Goal: Information Seeking & Learning: Find specific page/section

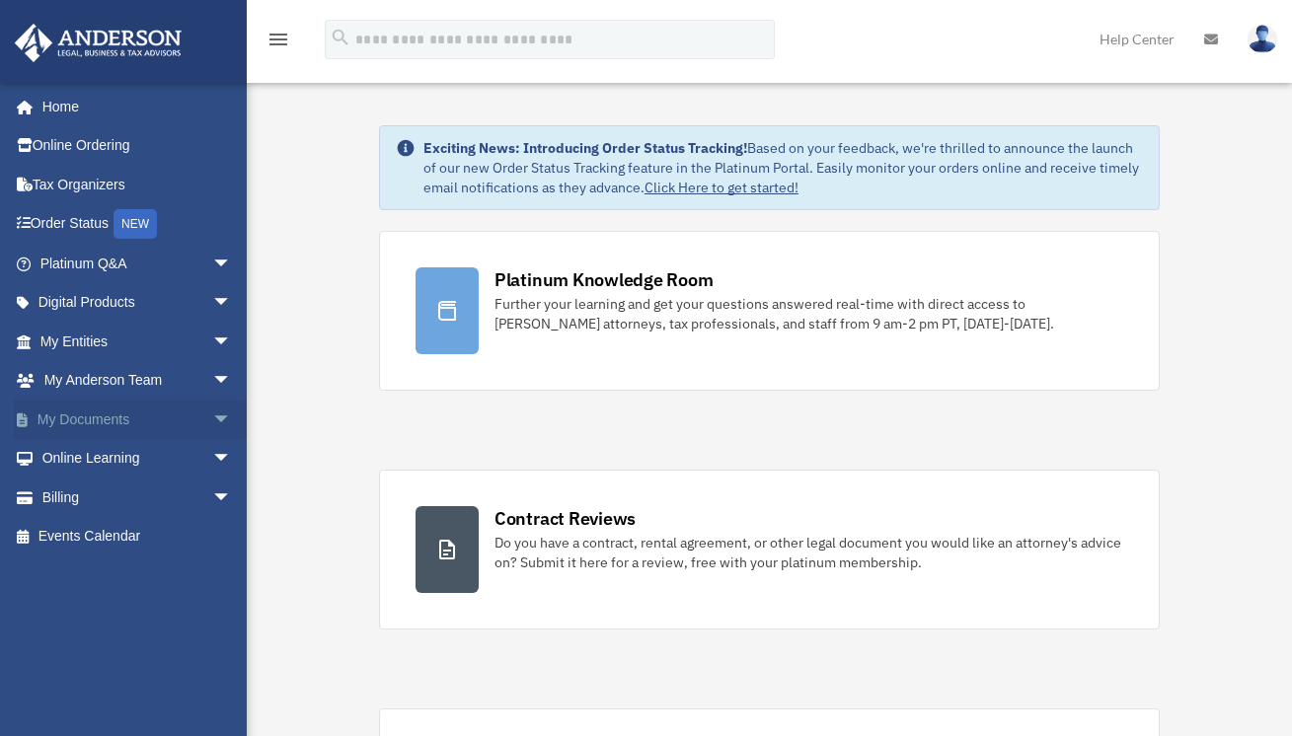
click at [113, 424] on link "My Documents arrow_drop_down" at bounding box center [138, 419] width 248 height 39
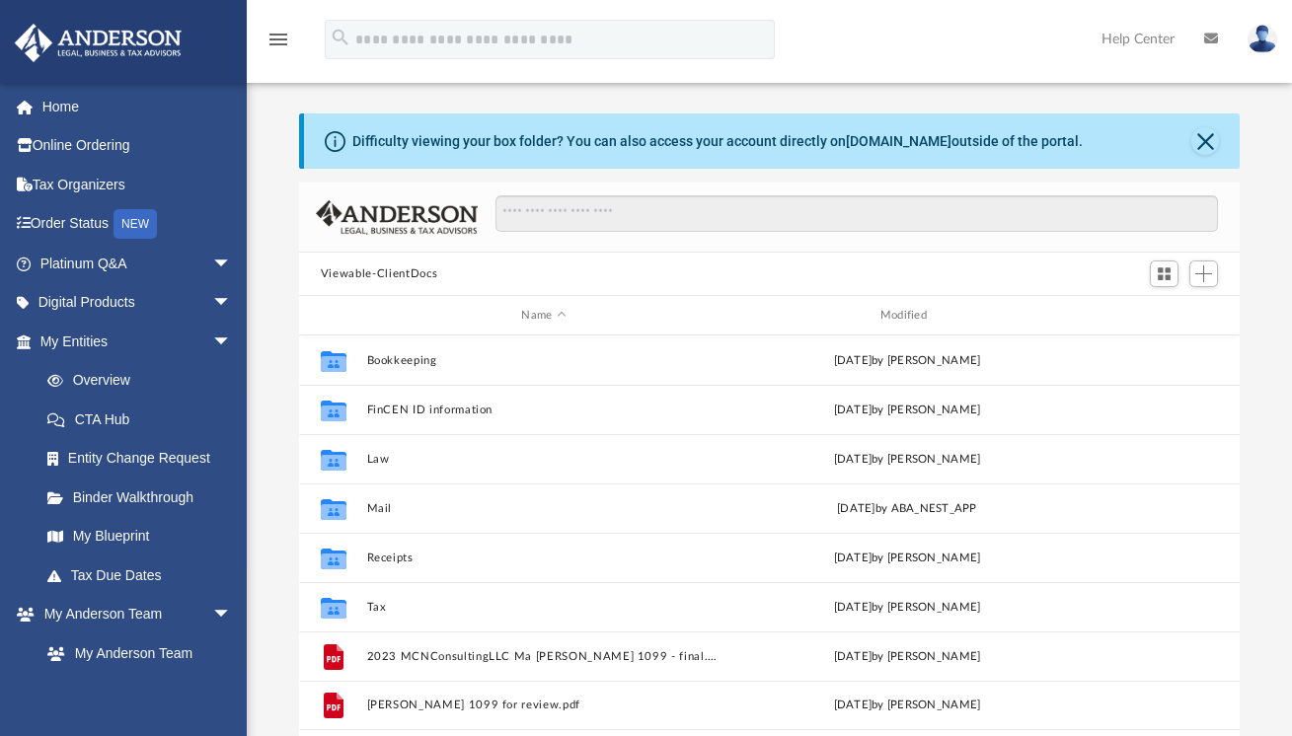
scroll to position [433, 926]
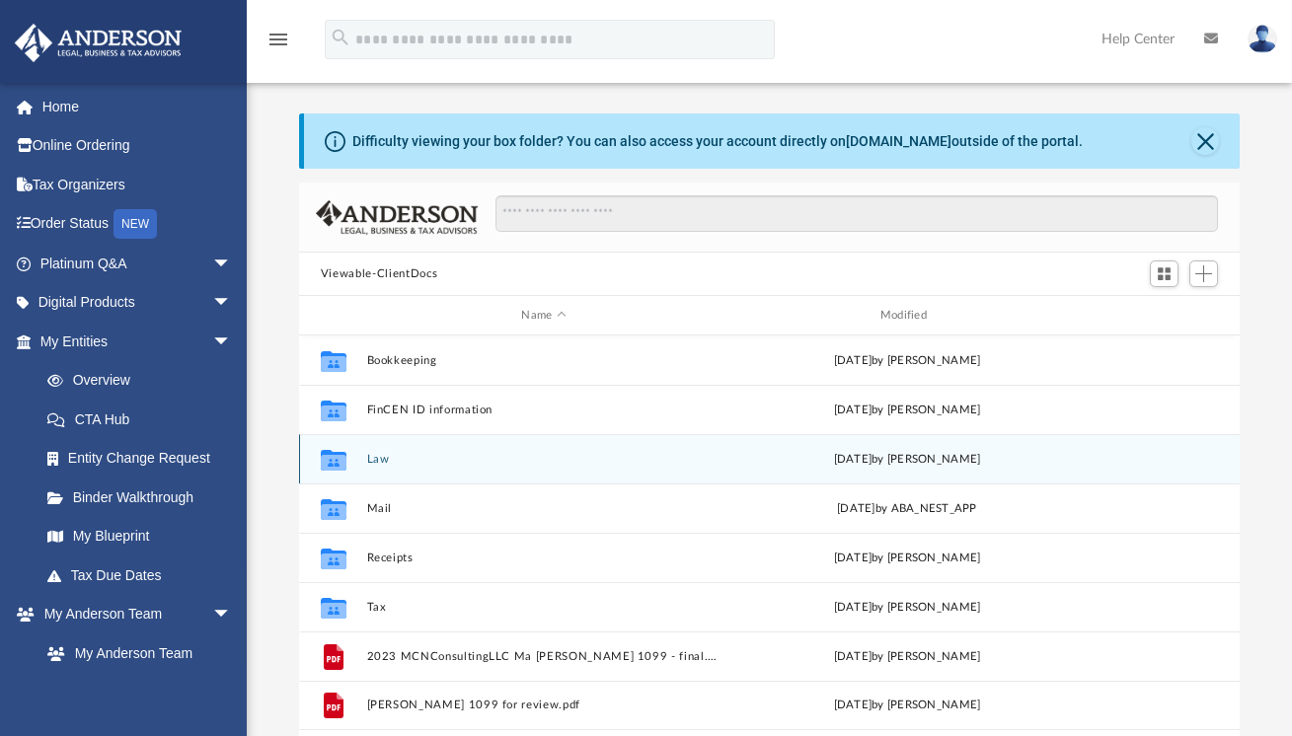
click at [380, 457] on button "Law" at bounding box center [543, 459] width 354 height 13
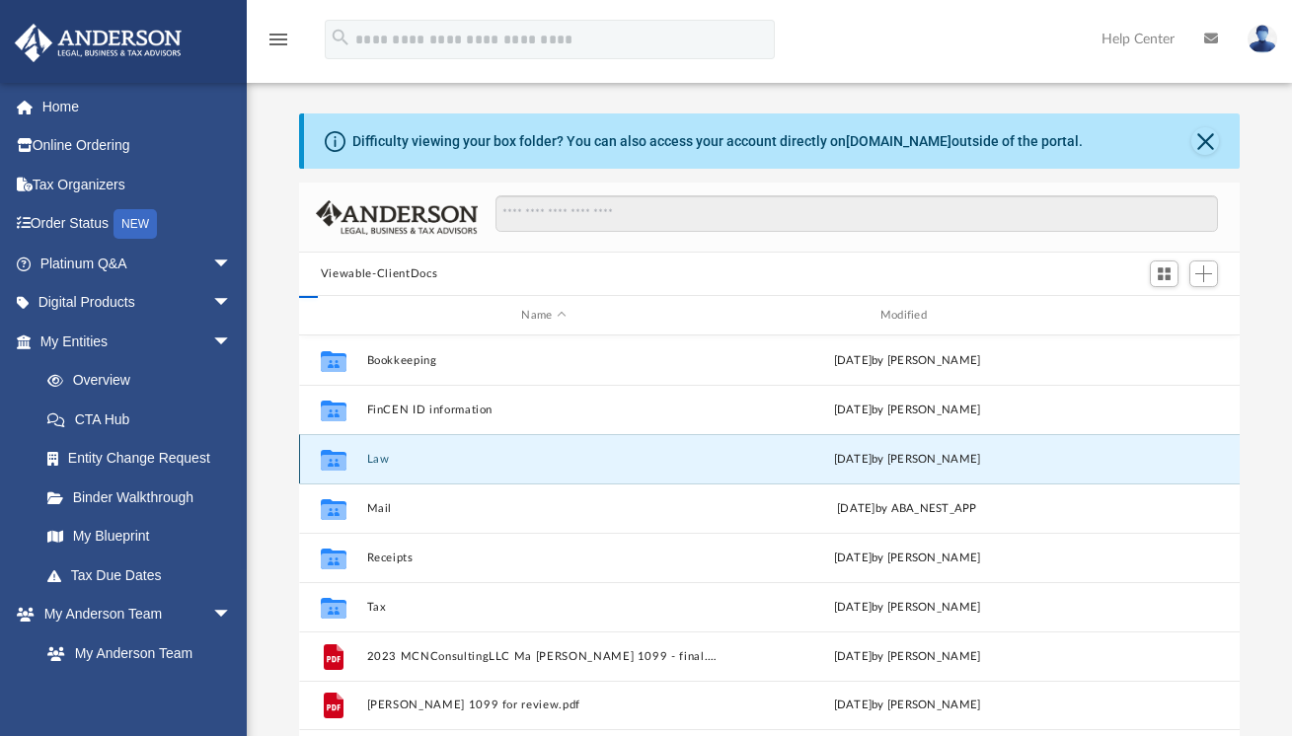
click at [380, 457] on button "Law" at bounding box center [543, 459] width 354 height 13
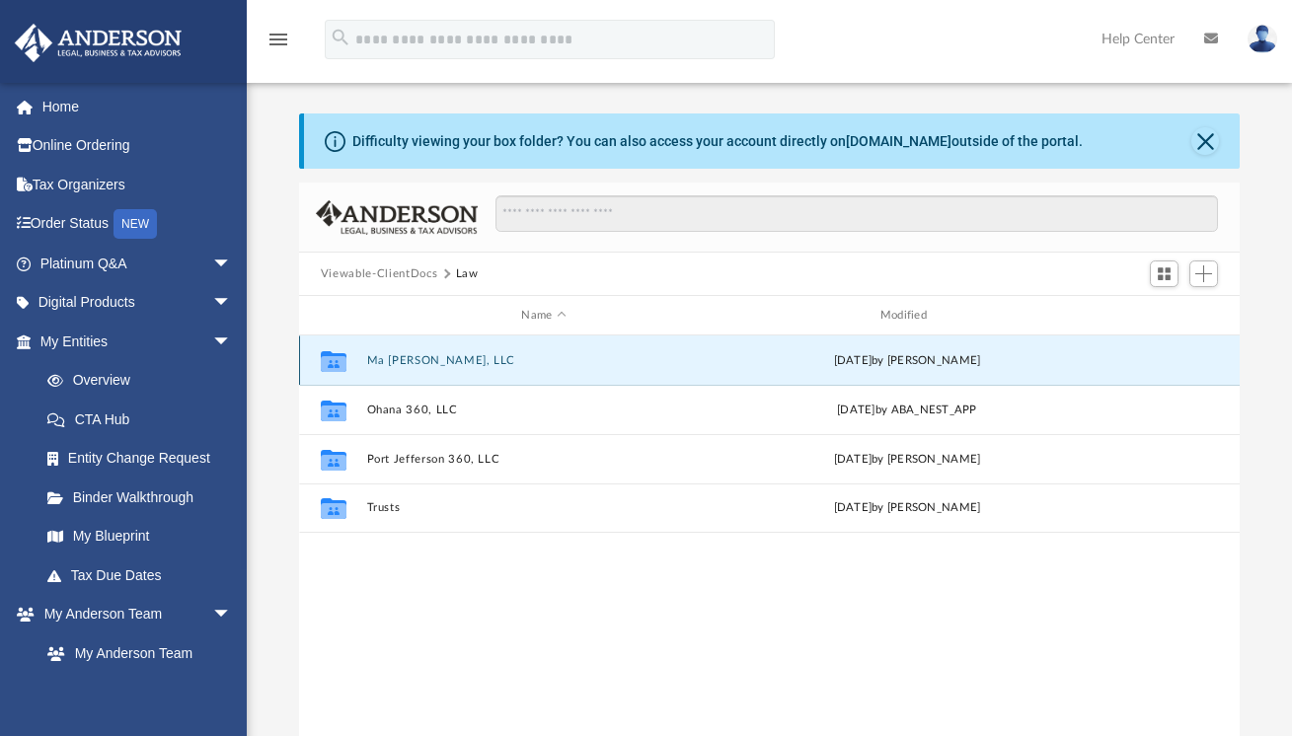
click at [400, 359] on button "Ma Che Bello, LLC" at bounding box center [543, 360] width 354 height 13
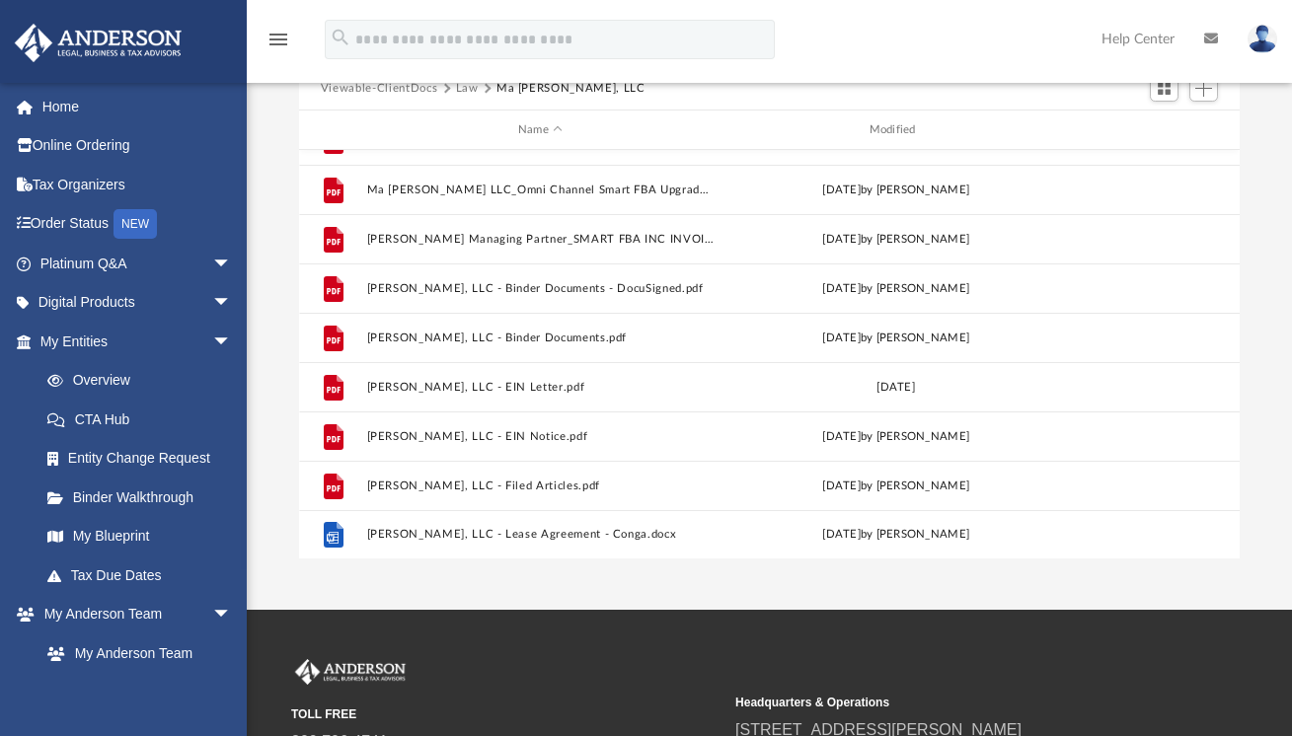
scroll to position [0, 0]
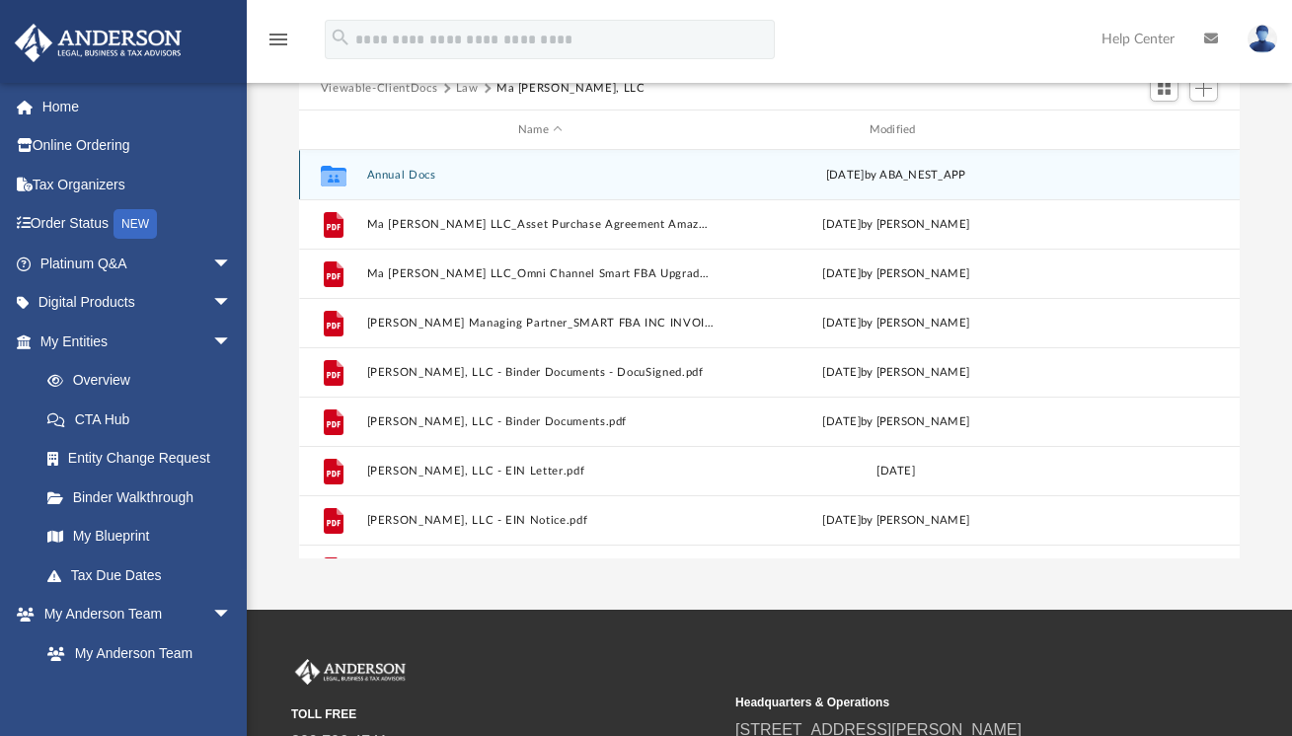
click at [411, 175] on button "Annual Docs" at bounding box center [539, 175] width 347 height 13
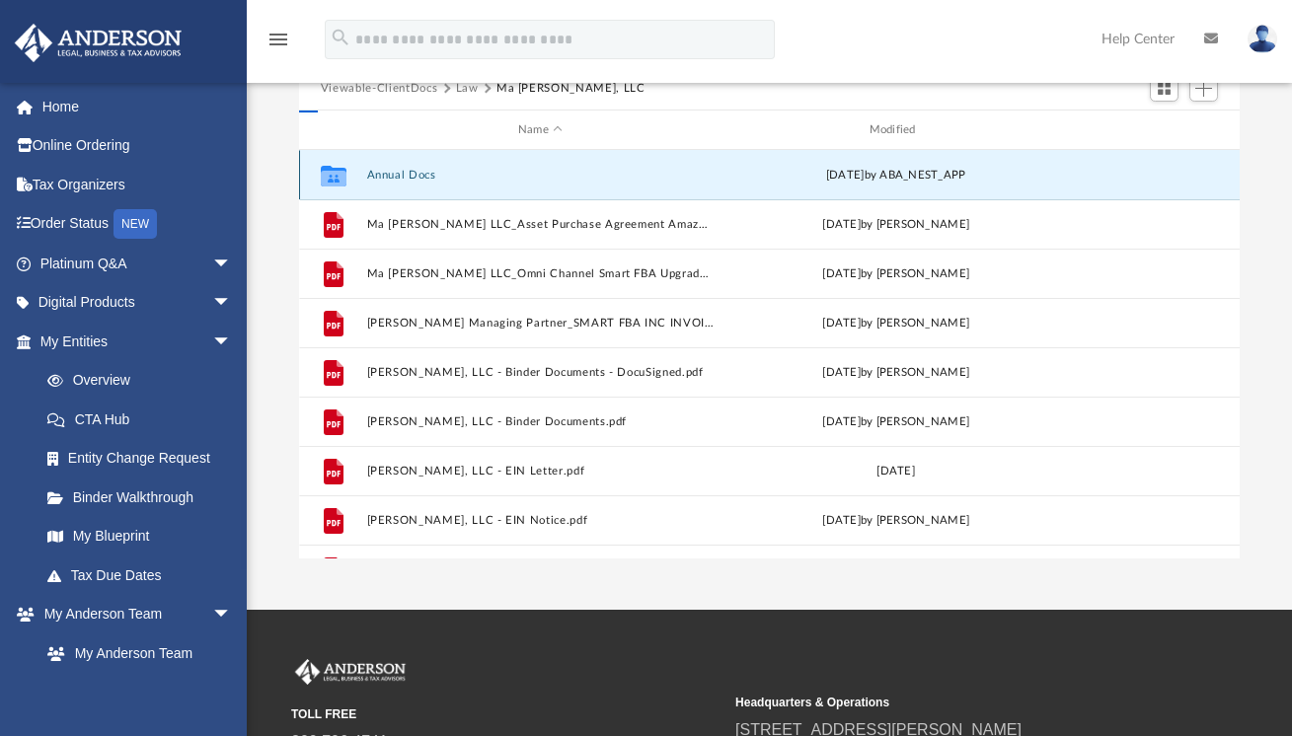
click at [411, 175] on button "Annual Docs" at bounding box center [539, 175] width 347 height 13
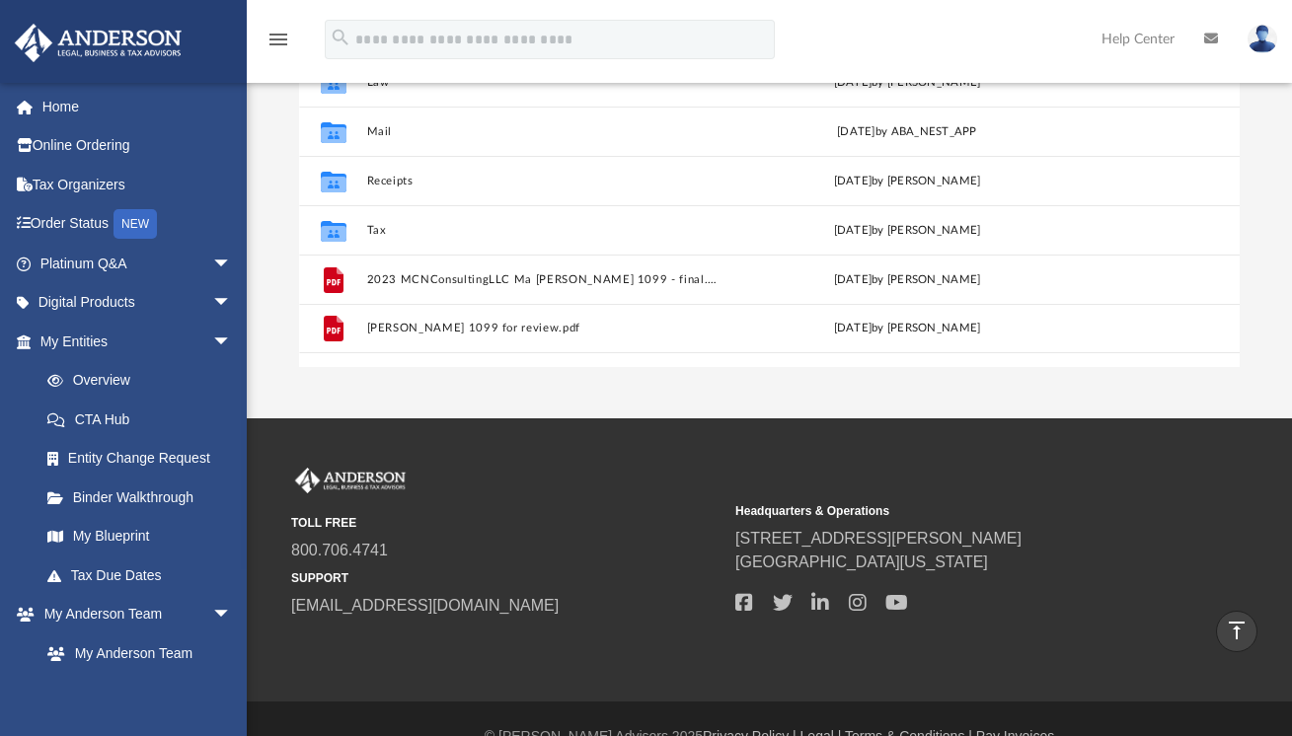
scroll to position [375, 0]
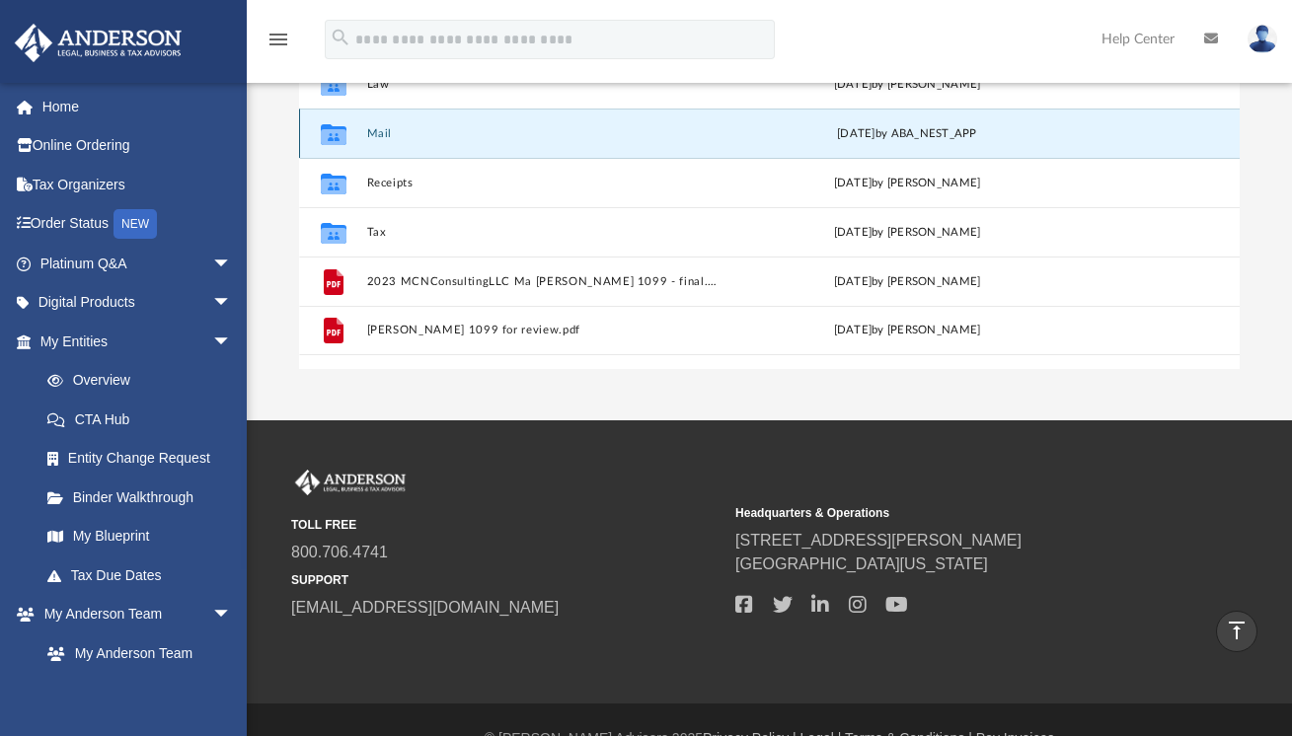
click at [386, 127] on button "Mail" at bounding box center [543, 133] width 354 height 13
click at [339, 133] on icon "grid" at bounding box center [334, 136] width 26 height 16
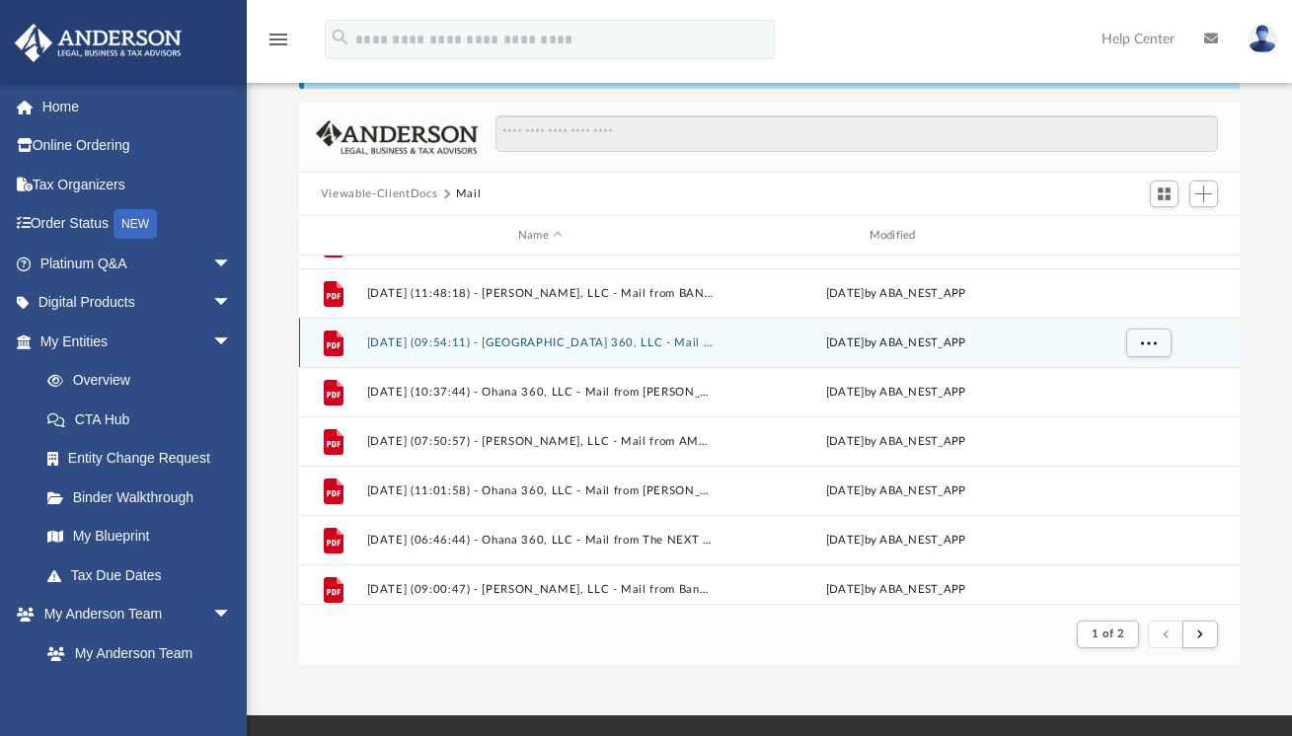
scroll to position [1863, 0]
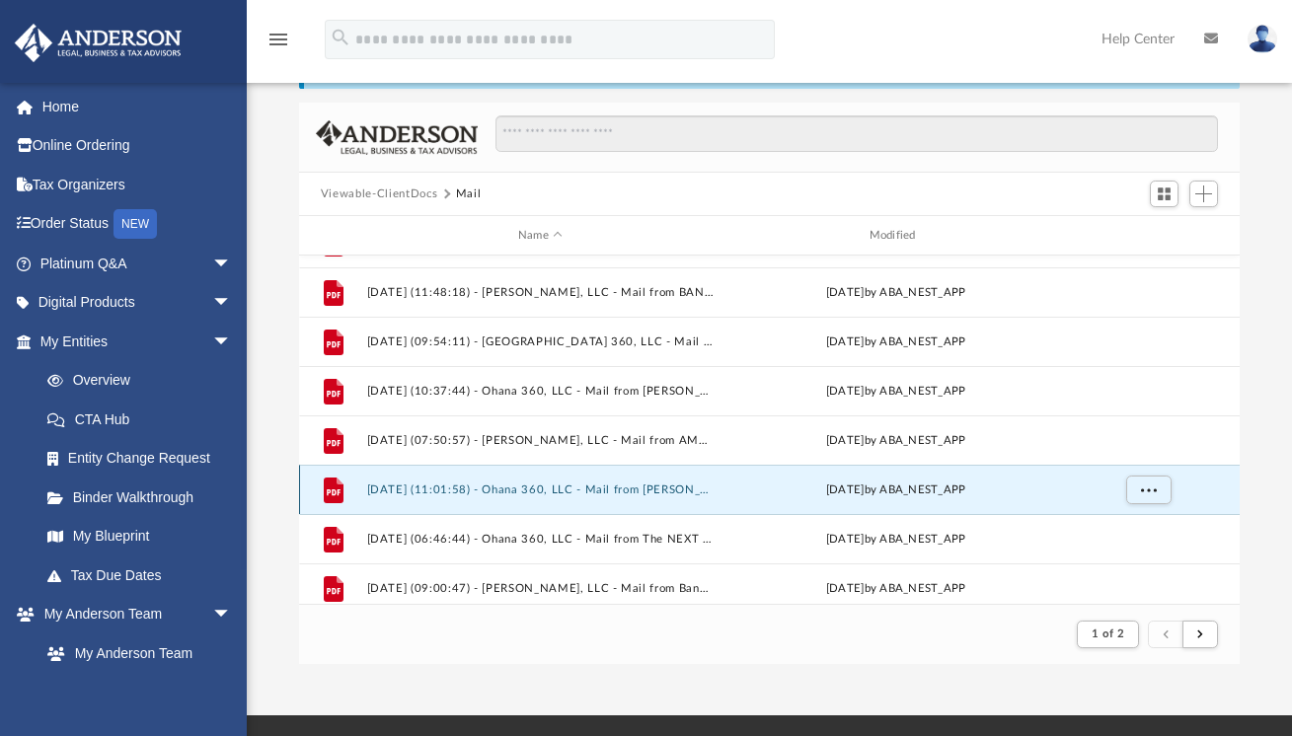
click at [619, 488] on button "2025.02.14 (11:01:58) - Ohana 360, LLC - Mail from Tracey Lozada.pdf" at bounding box center [539, 489] width 347 height 13
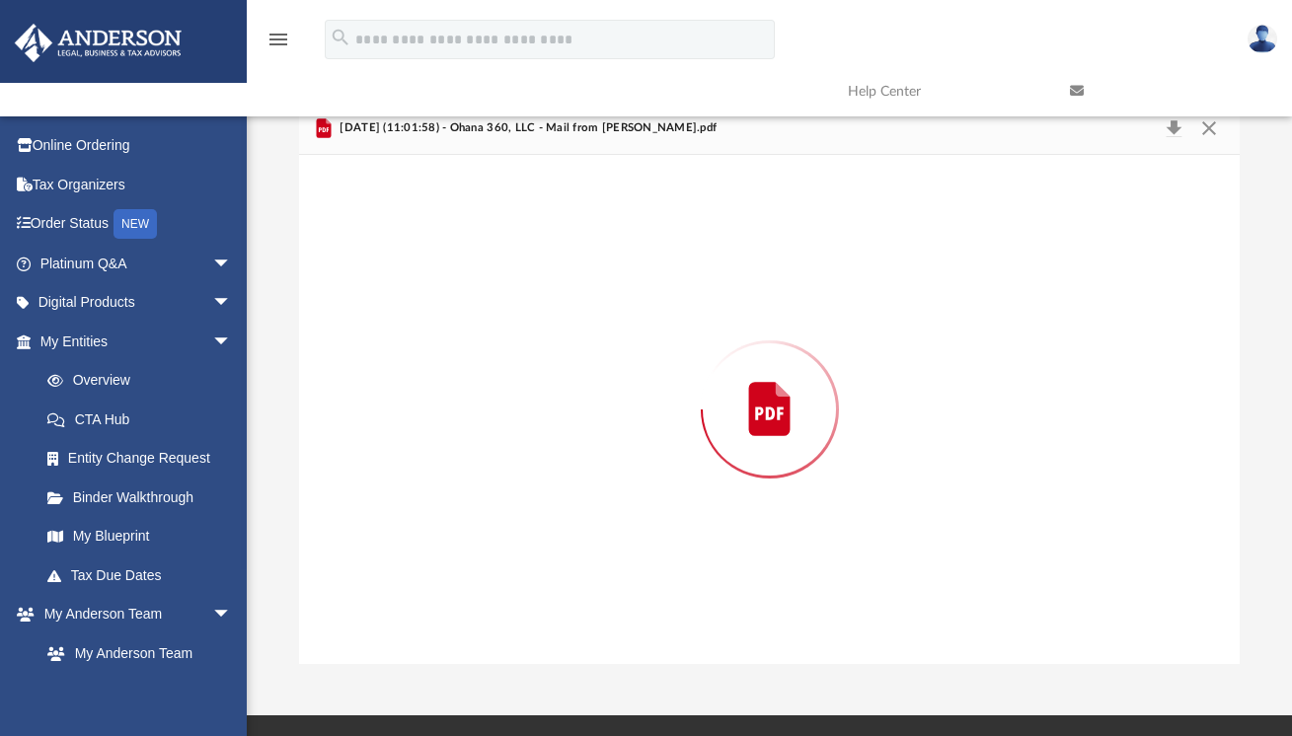
click at [619, 488] on div "Preview" at bounding box center [769, 409] width 940 height 509
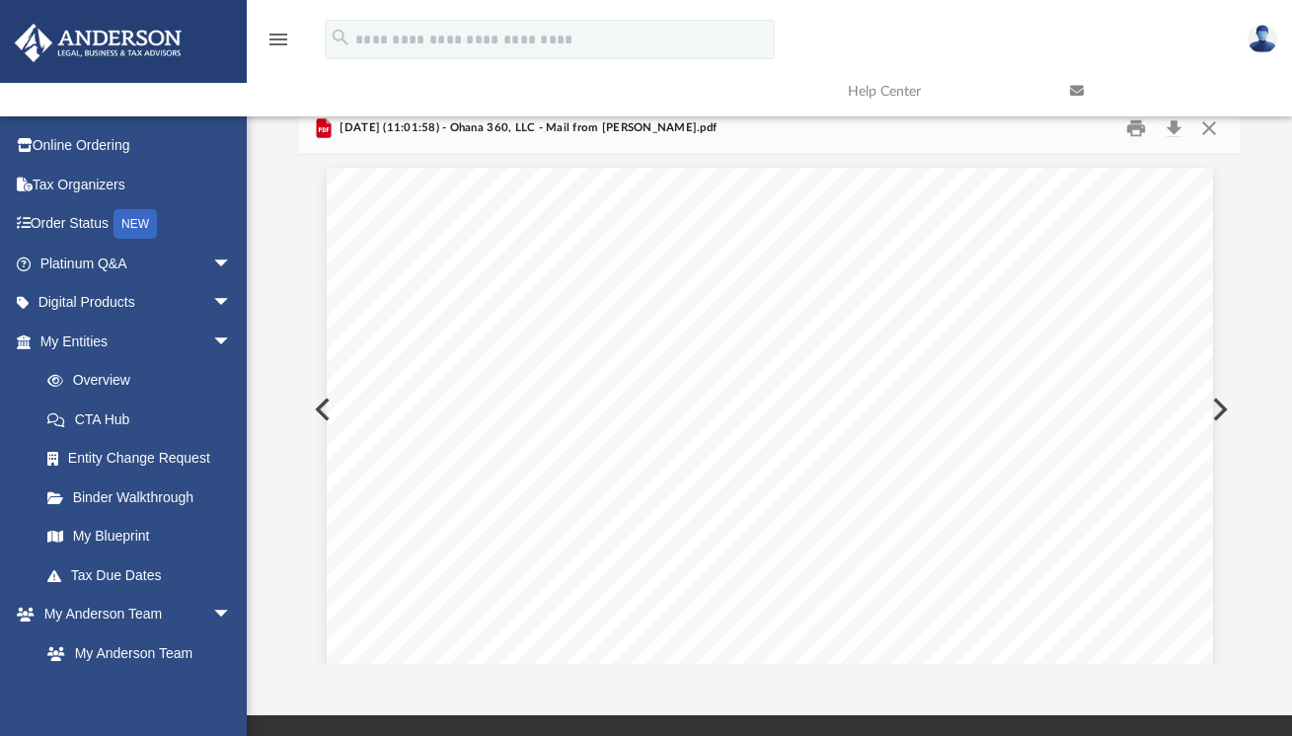
scroll to position [4, 0]
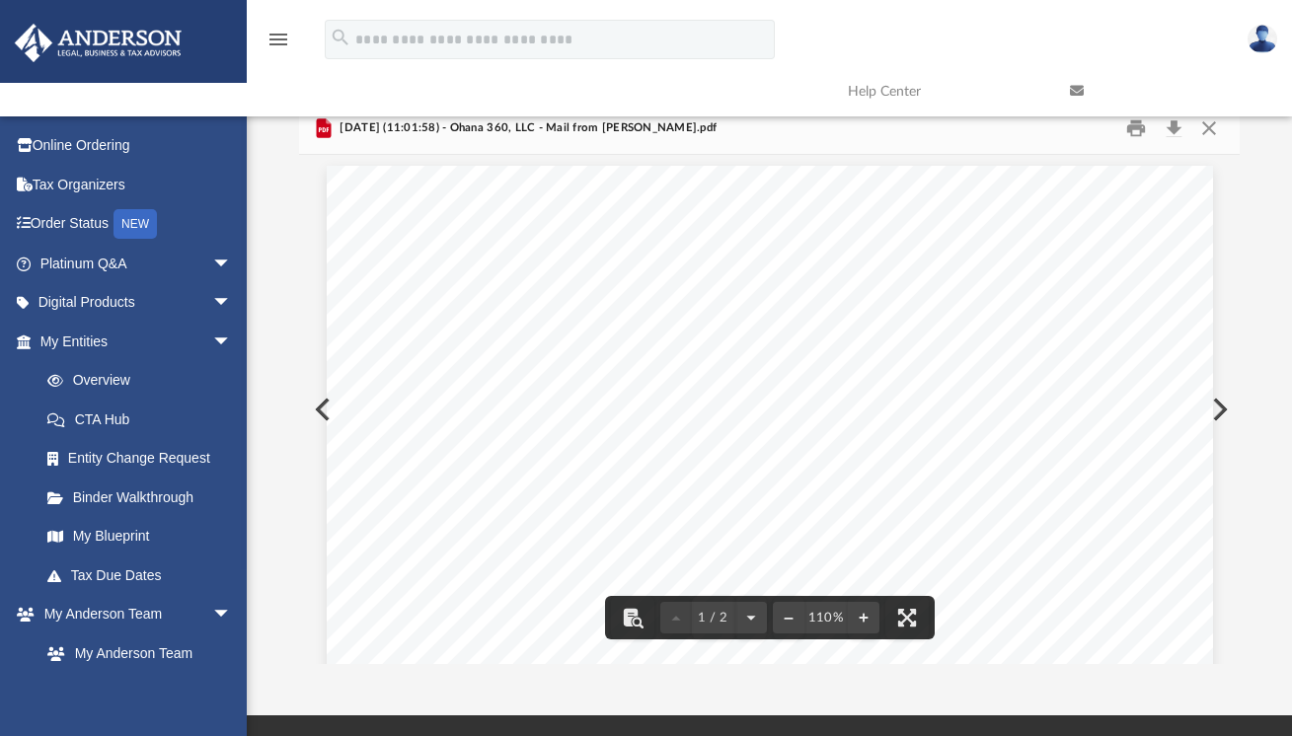
click at [327, 409] on div "Page 1" at bounding box center [770, 737] width 886 height 1142
click at [318, 406] on button "Preview" at bounding box center [320, 409] width 43 height 55
click at [1218, 403] on button "Preview" at bounding box center [1217, 409] width 43 height 55
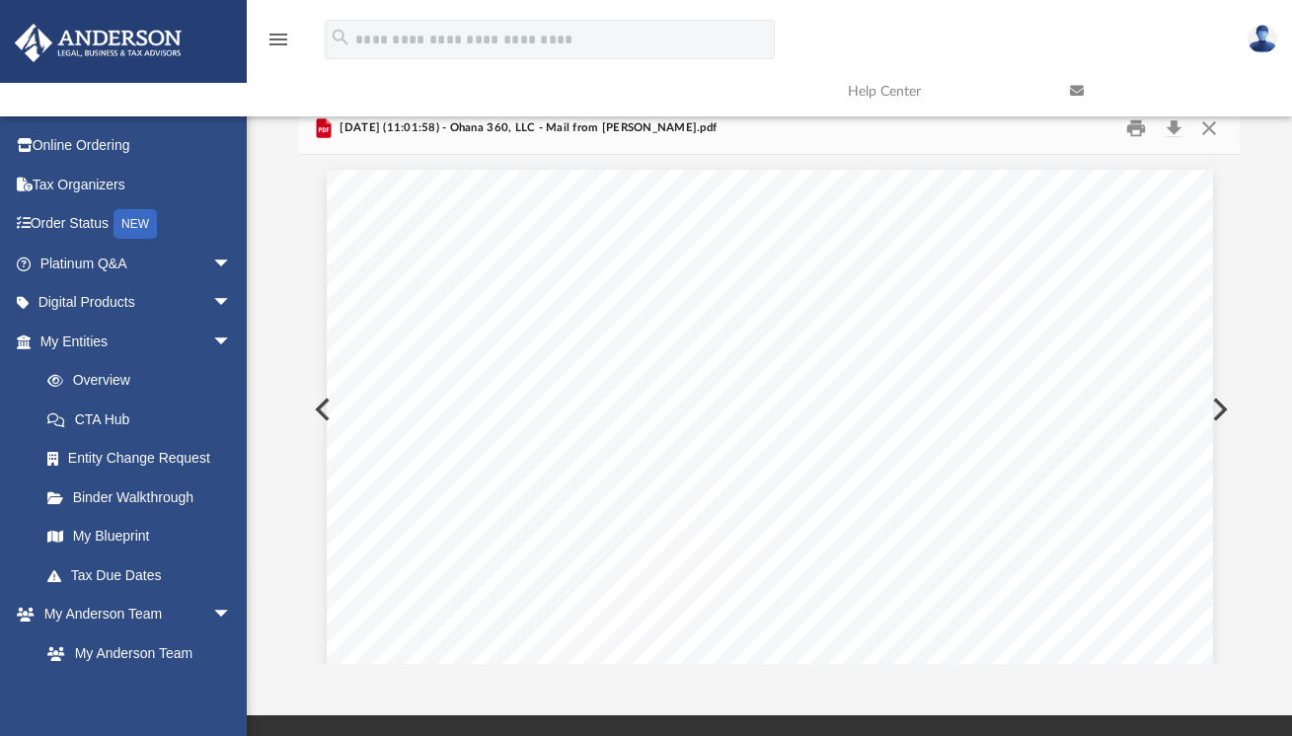
click at [1219, 405] on button "Preview" at bounding box center [1217, 409] width 43 height 55
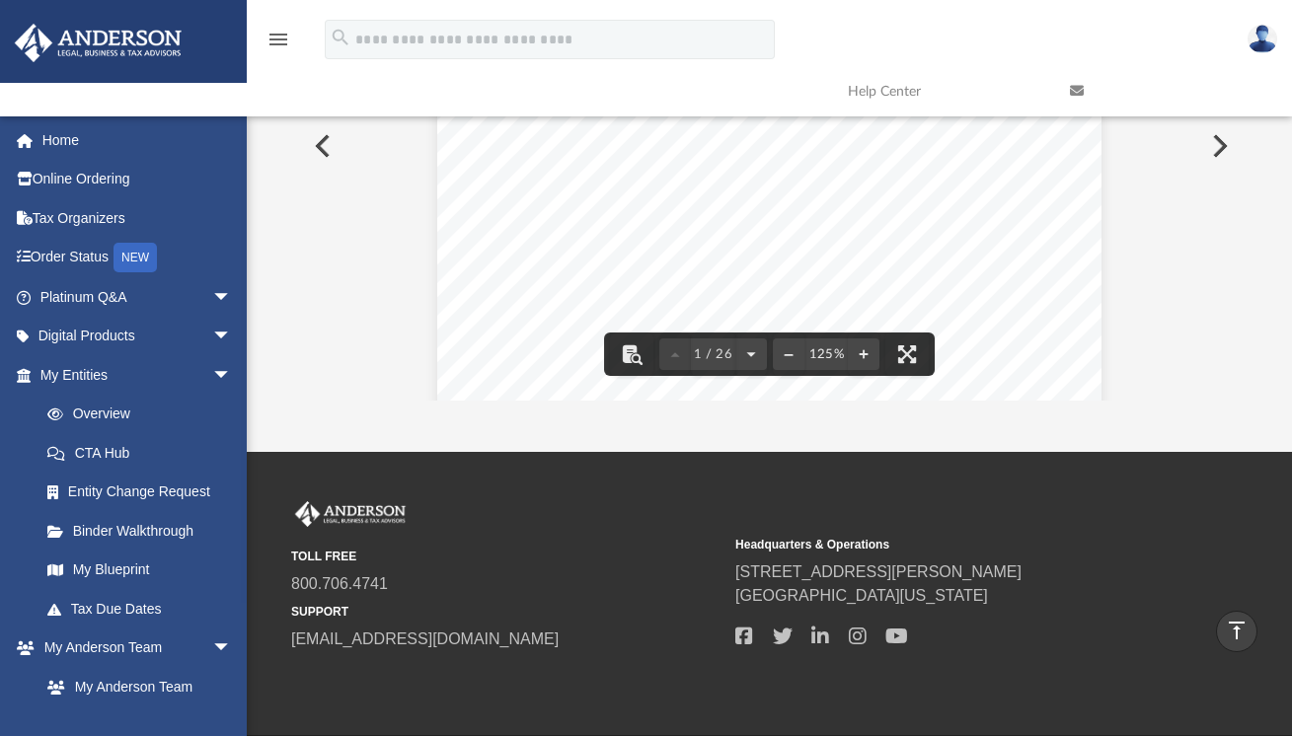
scroll to position [154, 0]
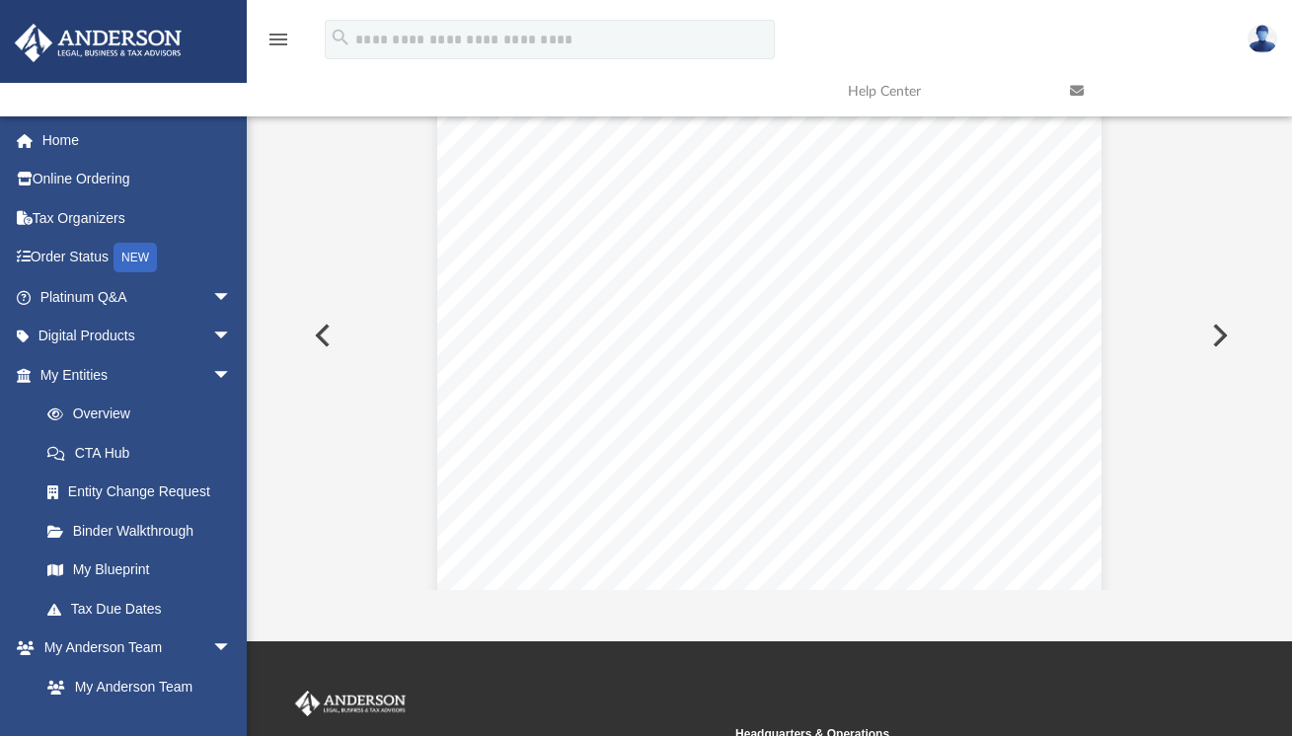
click at [1217, 340] on button "Preview" at bounding box center [1217, 335] width 43 height 55
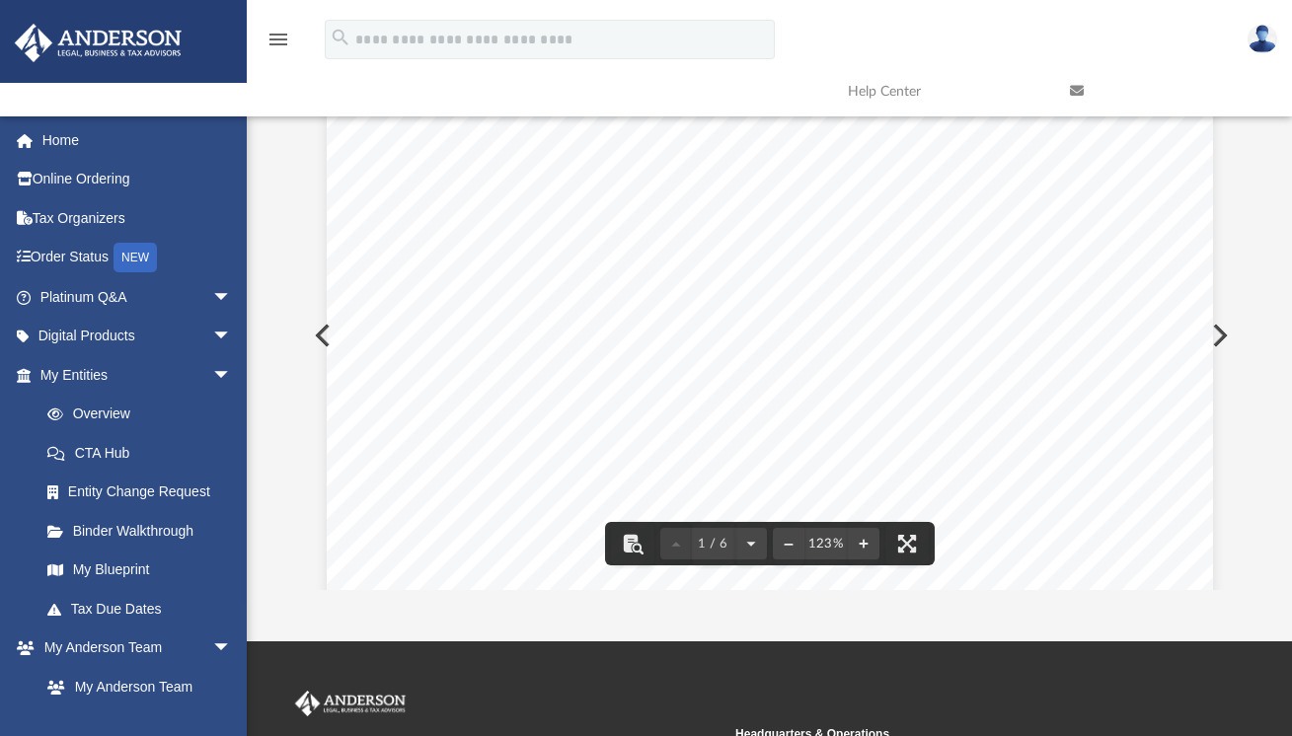
click at [327, 340] on div "Page 1" at bounding box center [770, 728] width 886 height 1265
click at [327, 336] on div "Page 1" at bounding box center [770, 728] width 886 height 1265
click at [327, 333] on div "Page 1" at bounding box center [770, 728] width 886 height 1265
click at [317, 336] on button "Preview" at bounding box center [320, 335] width 43 height 55
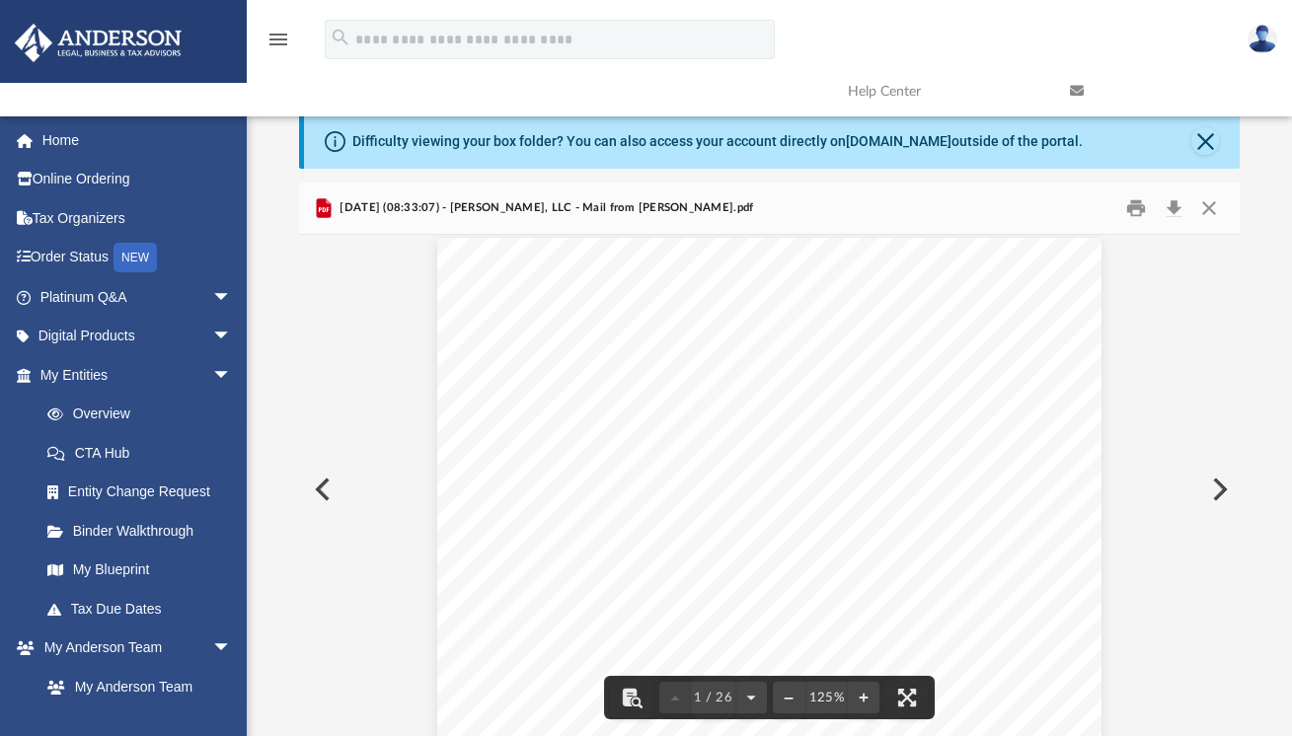
scroll to position [0, 0]
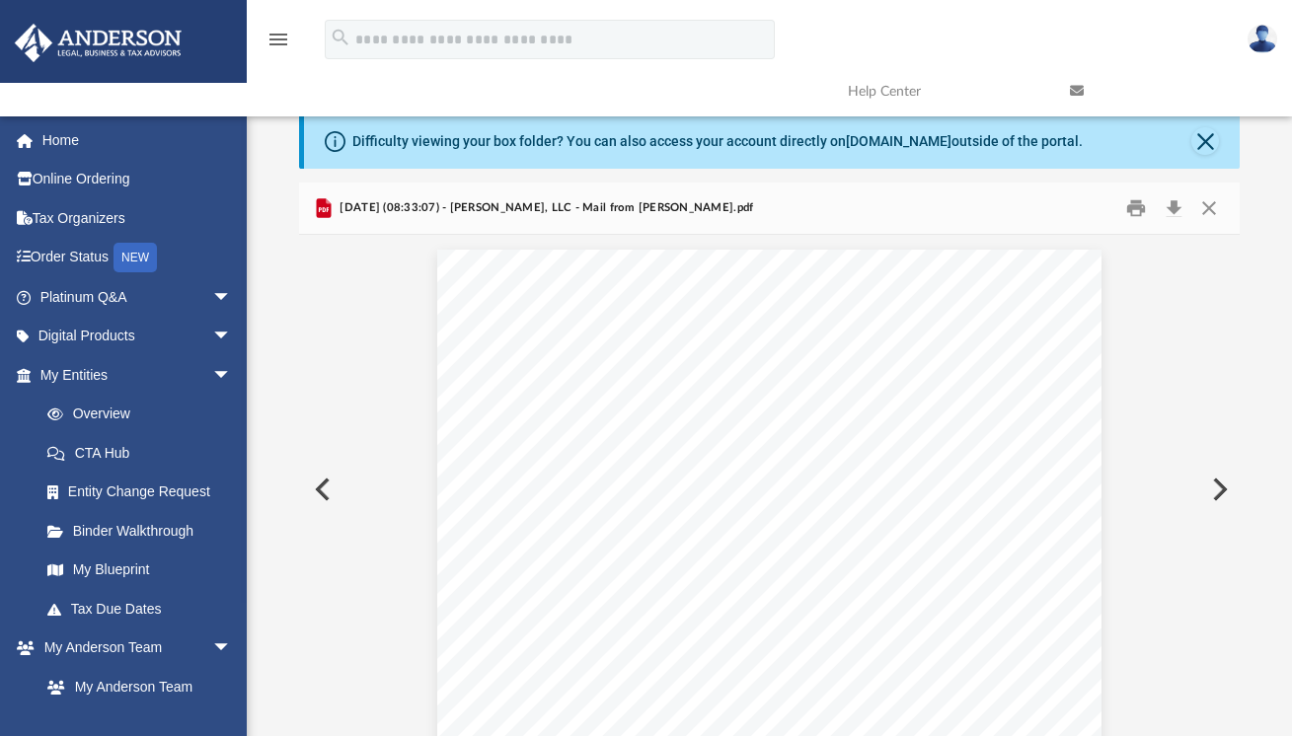
click at [1215, 488] on button "Preview" at bounding box center [1217, 489] width 43 height 55
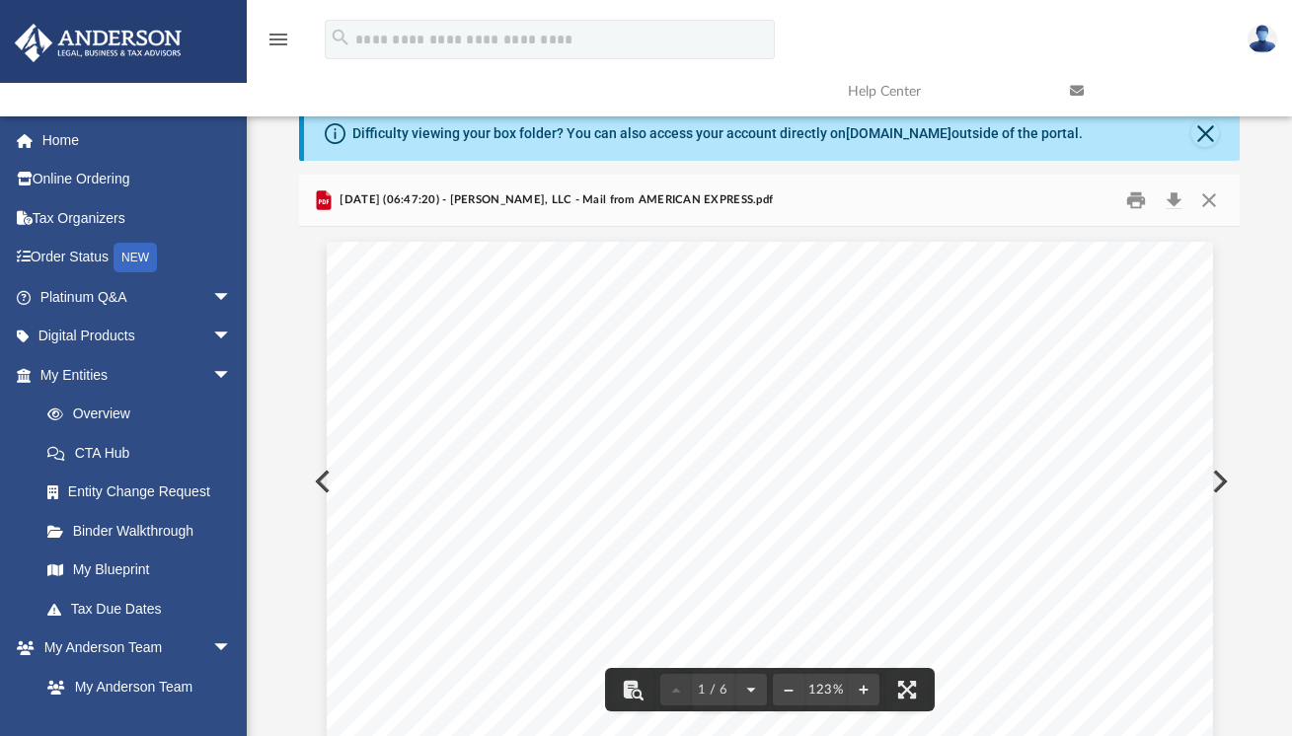
click at [1216, 477] on button "Preview" at bounding box center [1217, 481] width 43 height 55
click at [1209, 129] on link at bounding box center [1166, 91] width 222 height 78
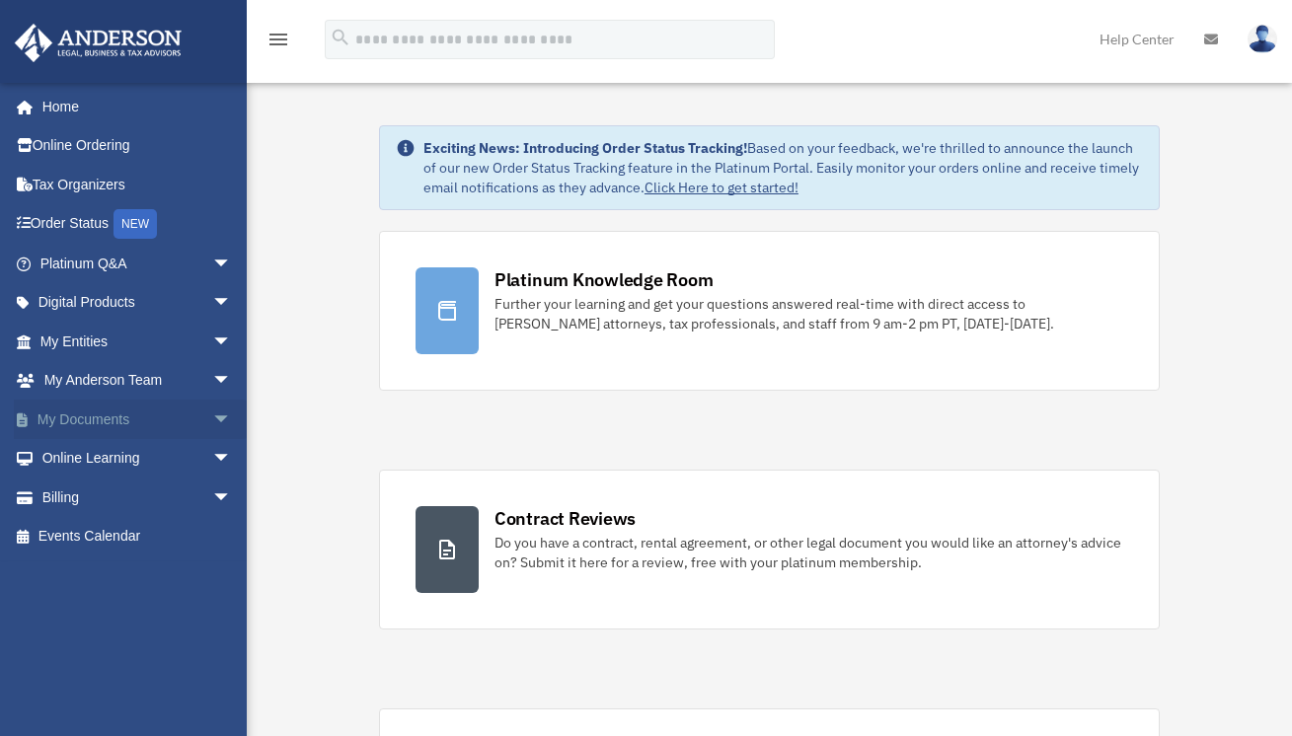
click at [212, 417] on span "arrow_drop_down" at bounding box center [231, 420] width 39 height 40
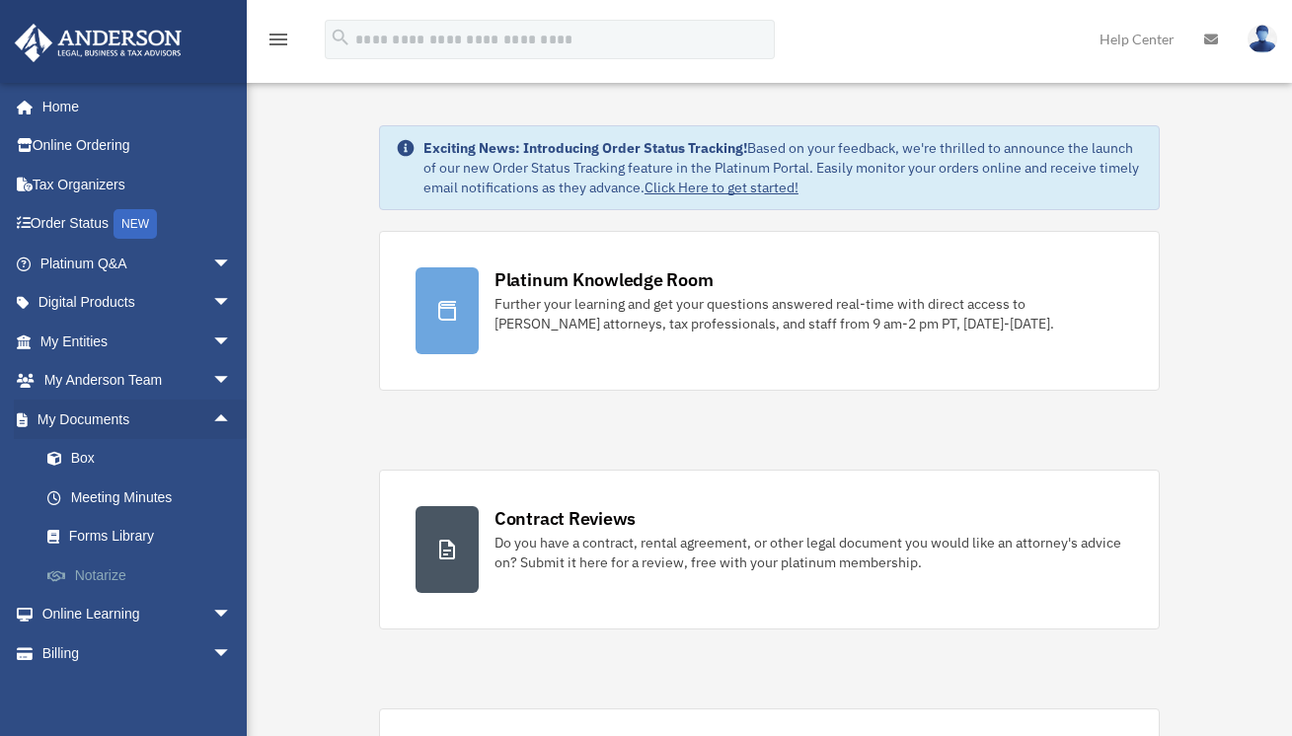
click at [98, 580] on link "Notarize" at bounding box center [145, 575] width 234 height 39
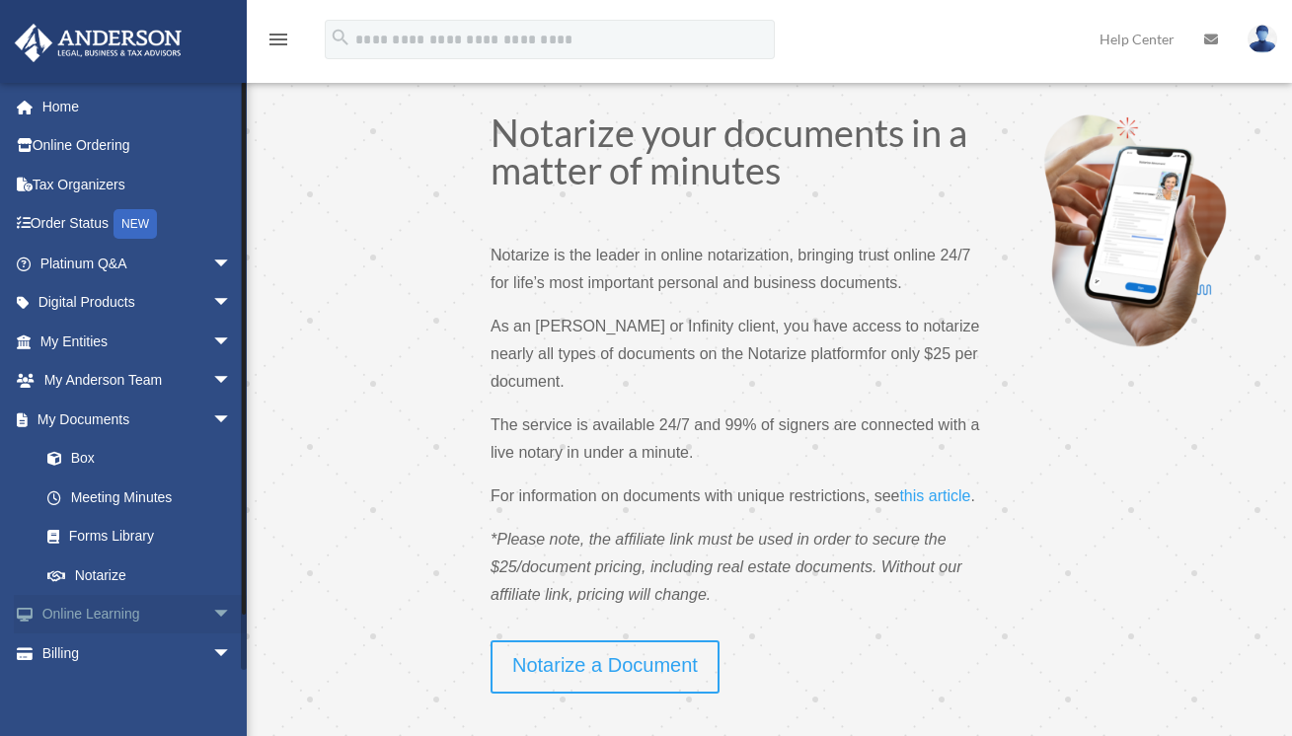
click at [136, 614] on link "Online Learning arrow_drop_down" at bounding box center [138, 614] width 248 height 39
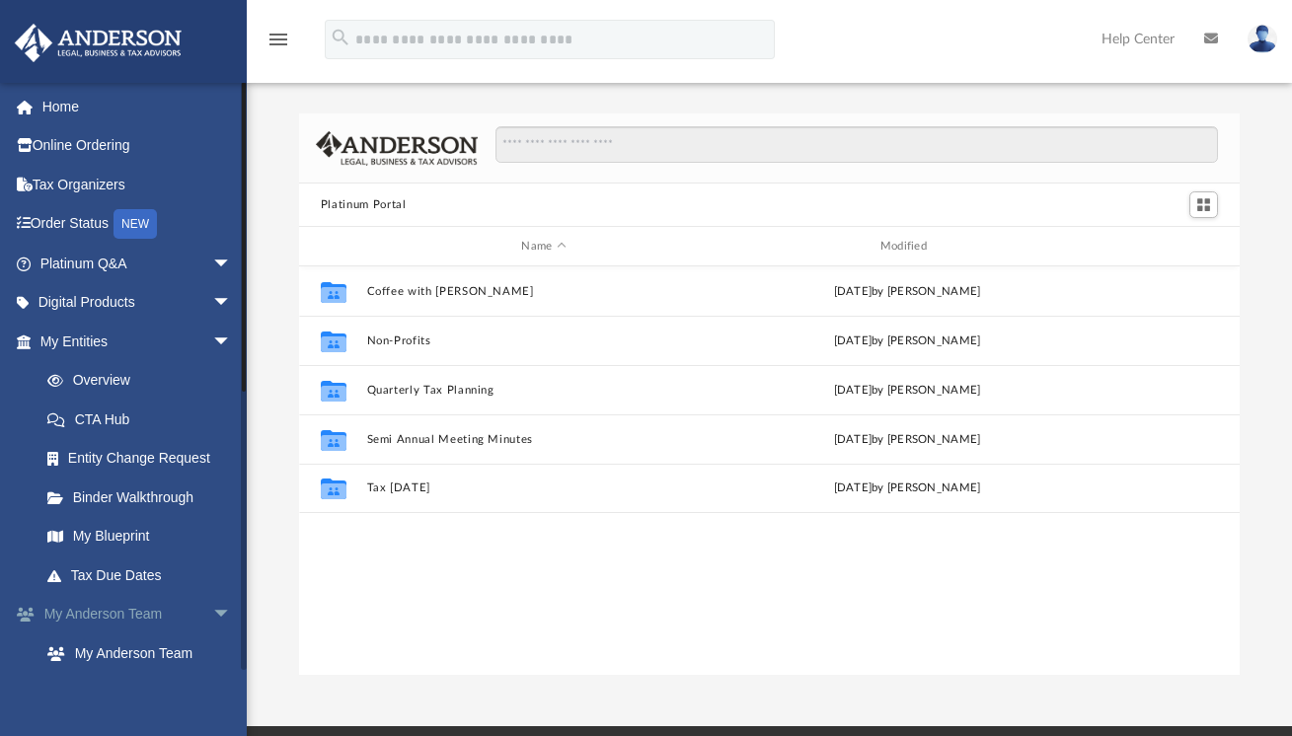
scroll to position [433, 926]
click at [212, 608] on span "arrow_drop_down" at bounding box center [231, 615] width 39 height 40
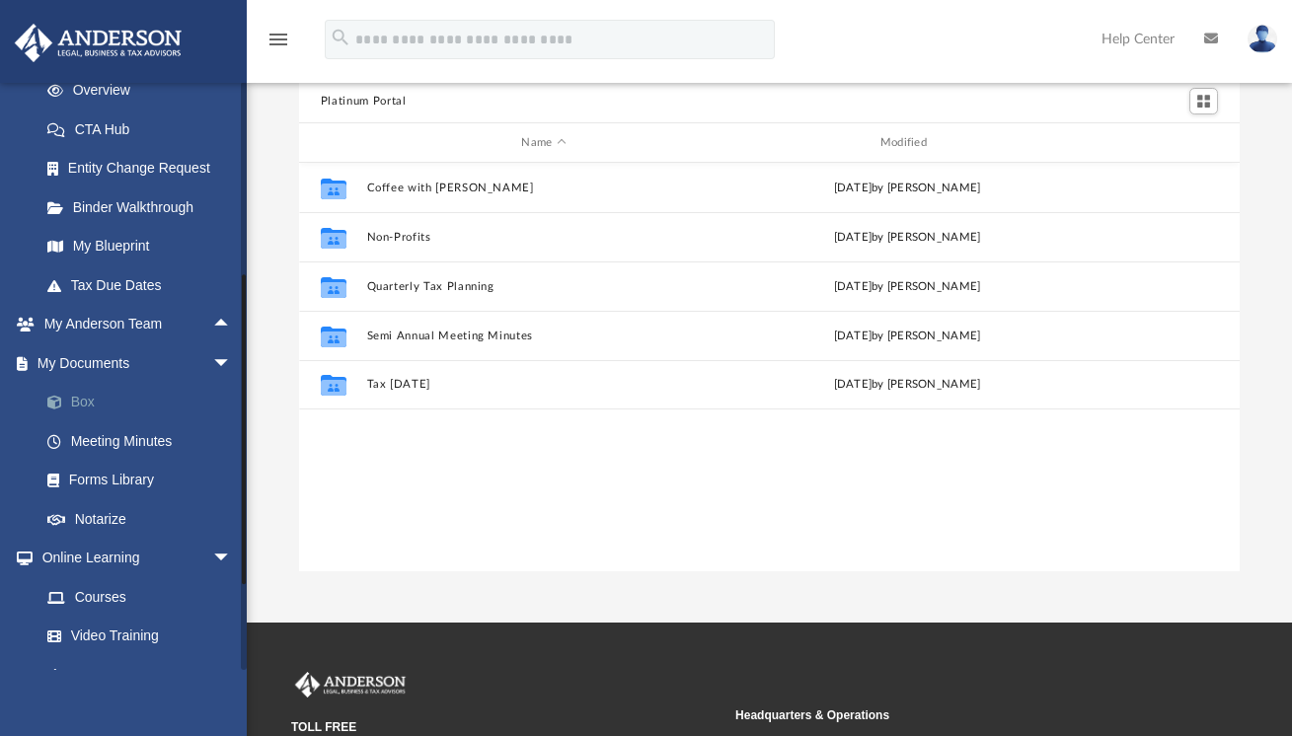
scroll to position [299, 0]
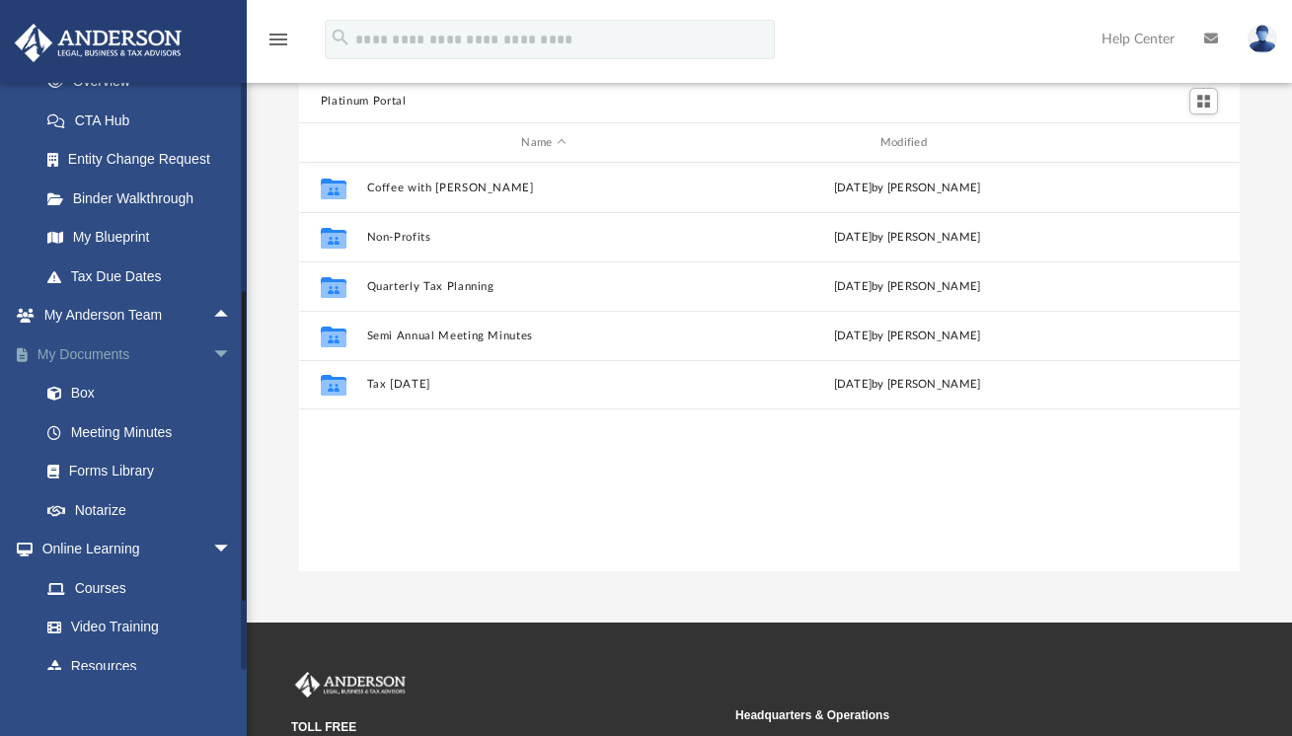
click at [91, 353] on link "My Documents arrow_drop_down" at bounding box center [138, 353] width 248 height 39
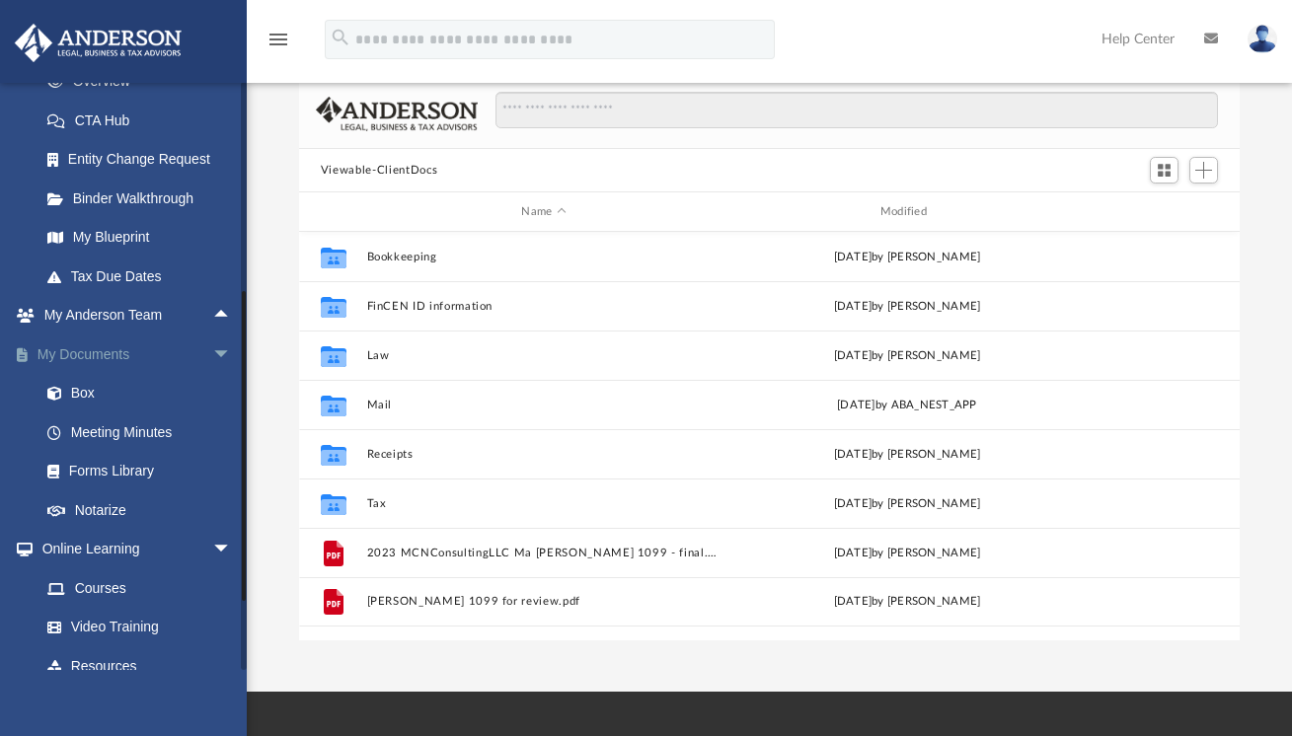
scroll to position [433, 926]
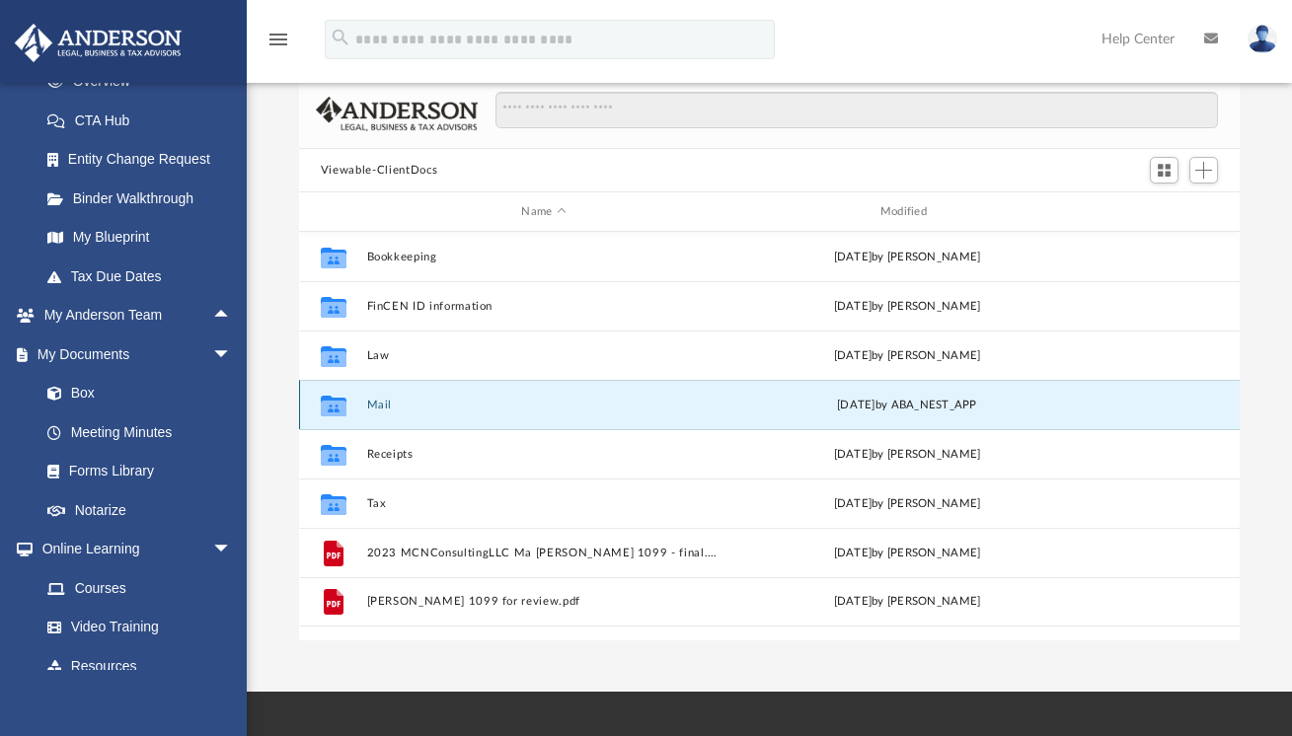
click at [398, 402] on button "Mail" at bounding box center [543, 405] width 354 height 13
click at [398, 401] on button "Mail" at bounding box center [543, 405] width 354 height 13
drag, startPoint x: 398, startPoint y: 401, endPoint x: 331, endPoint y: 405, distance: 67.2
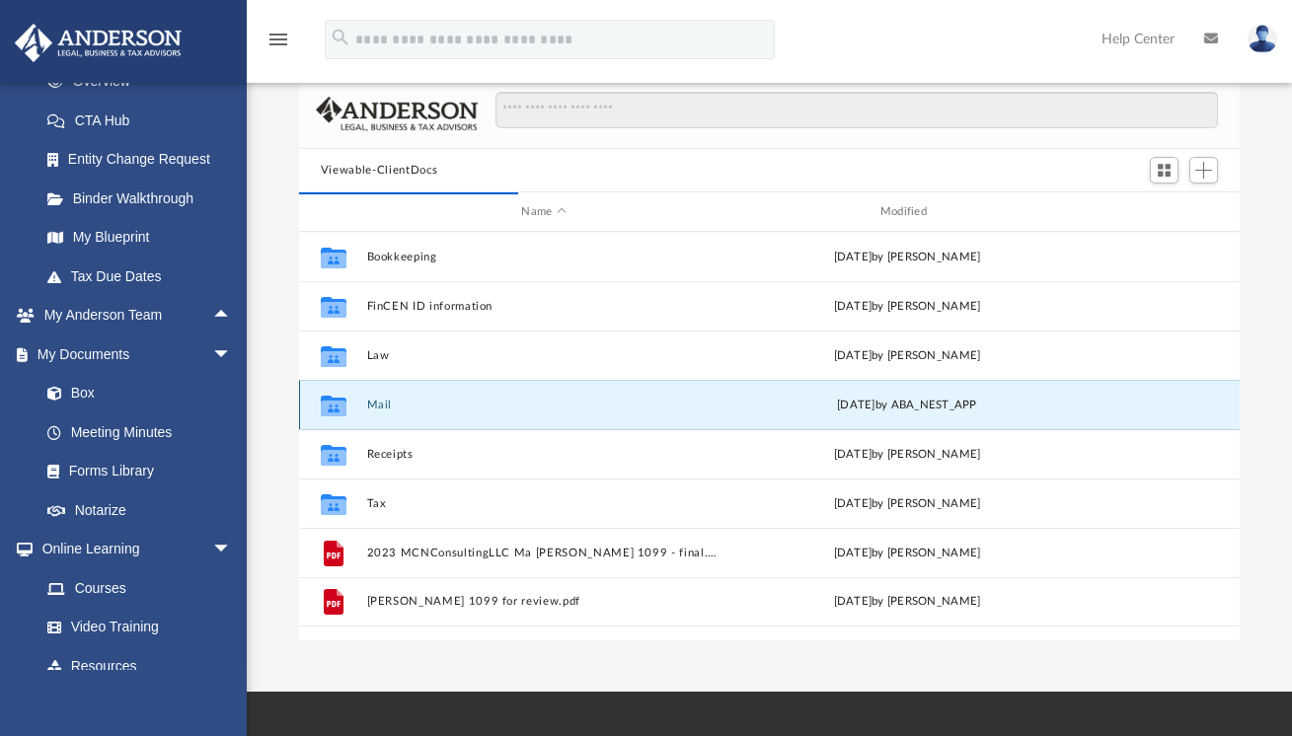
click at [331, 405] on div "Collaborated Folder Mail Fri Sep 12 2025 by ABA_NEST_APP" at bounding box center [769, 404] width 940 height 49
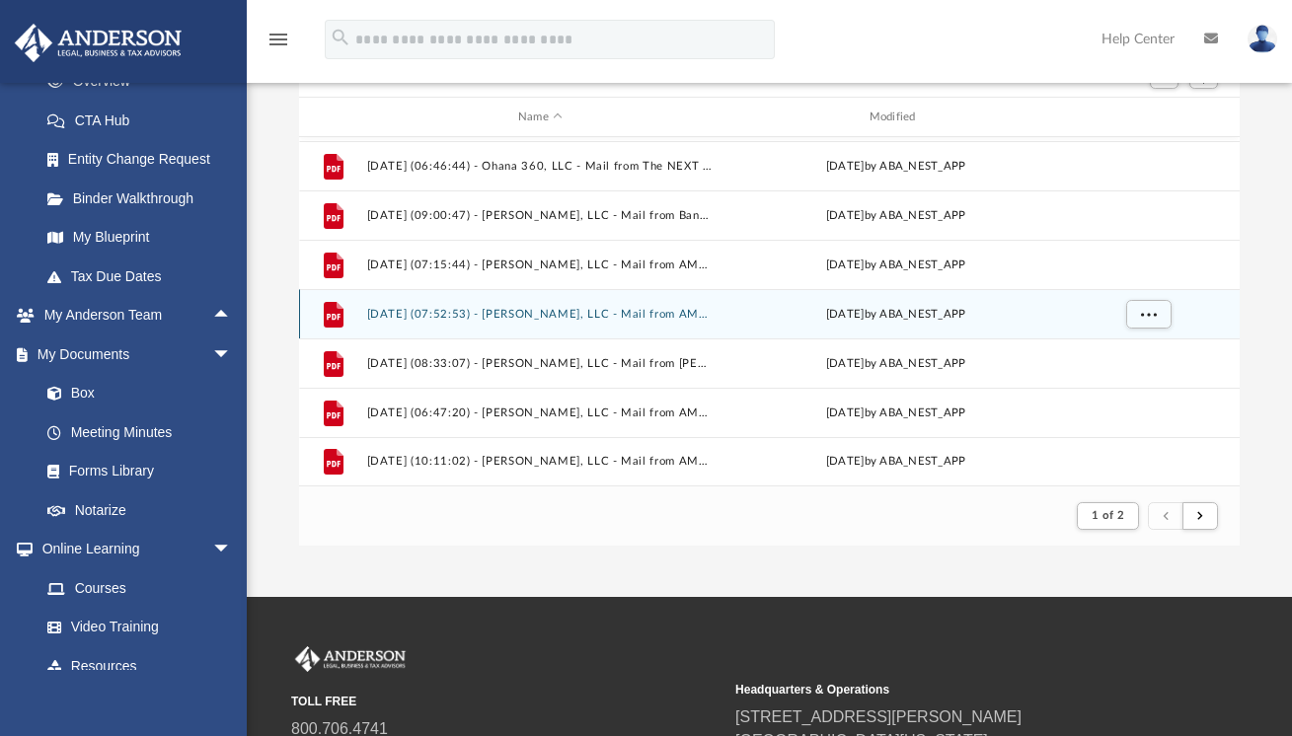
scroll to position [233, 0]
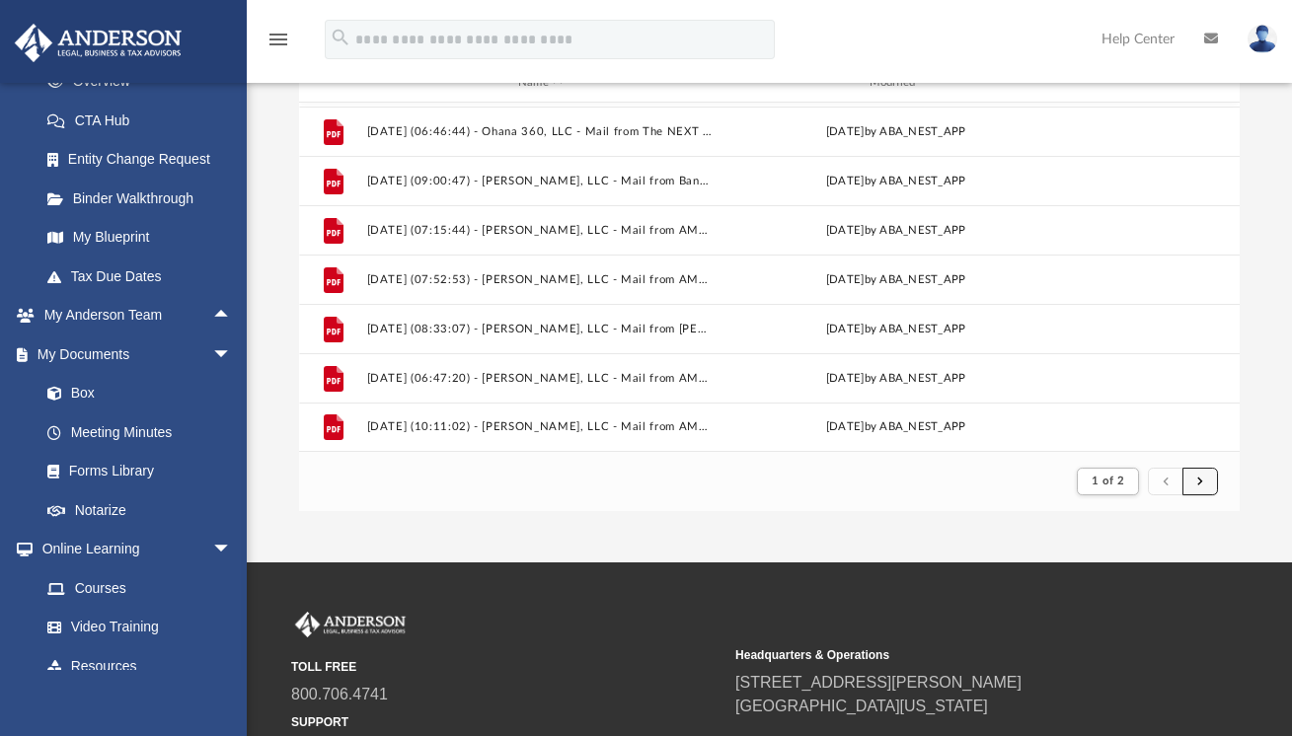
click at [1201, 477] on span "submit" at bounding box center [1200, 481] width 6 height 11
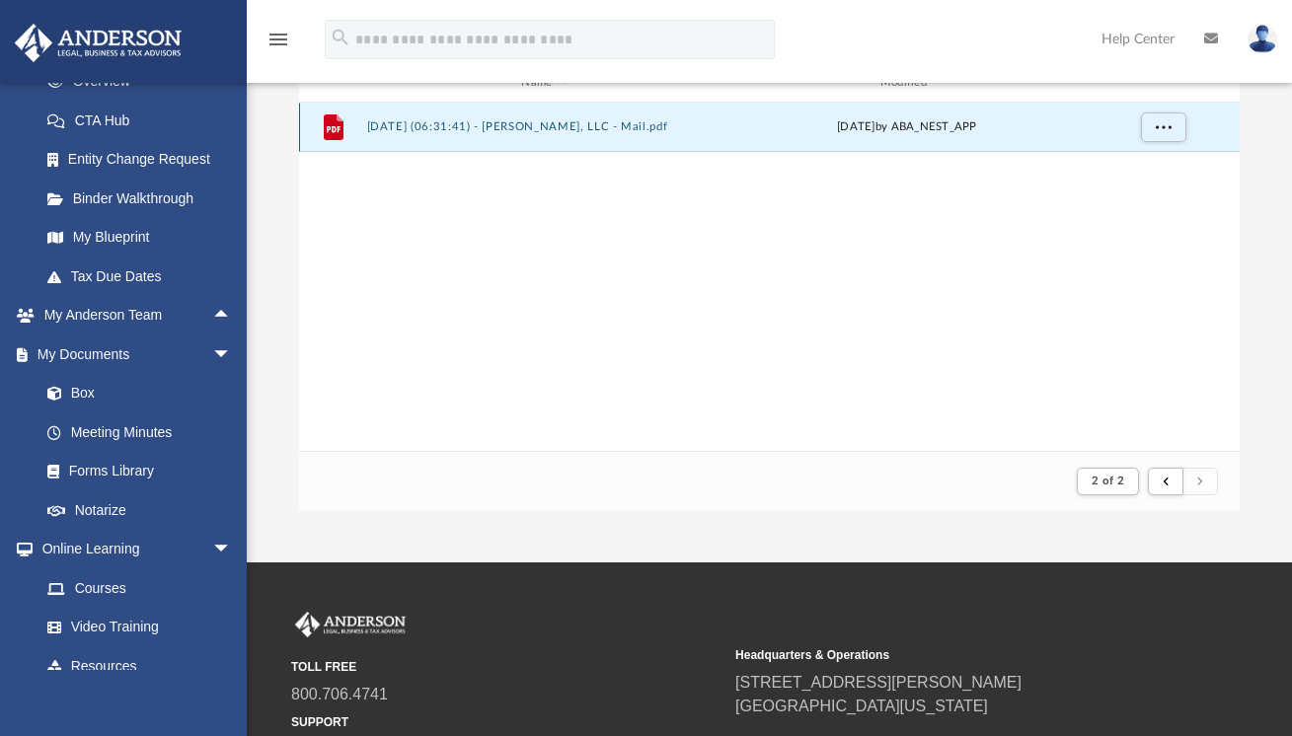
click at [437, 126] on button "2025.09.12 (06:31:41) - Ma Che Bello, LLC - Mail.pdf" at bounding box center [543, 126] width 354 height 13
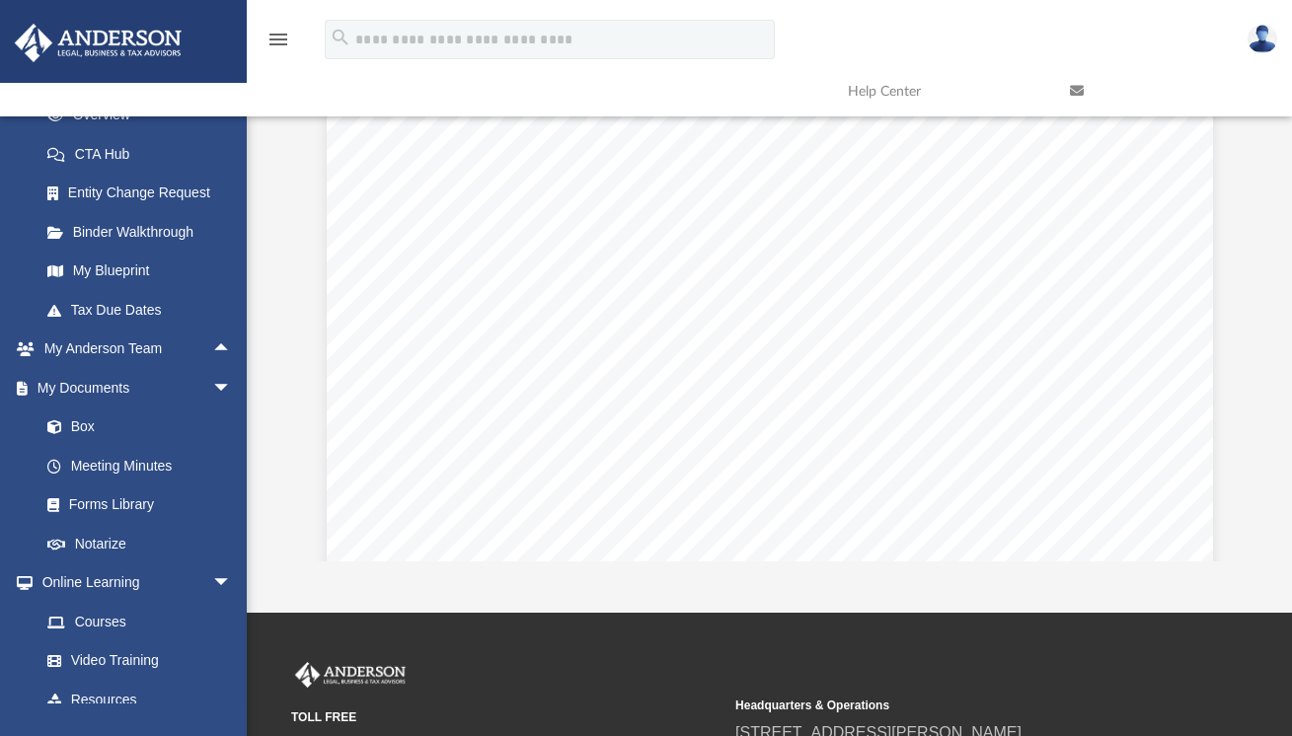
scroll to position [1313, 0]
